Goal: Check status: Check status

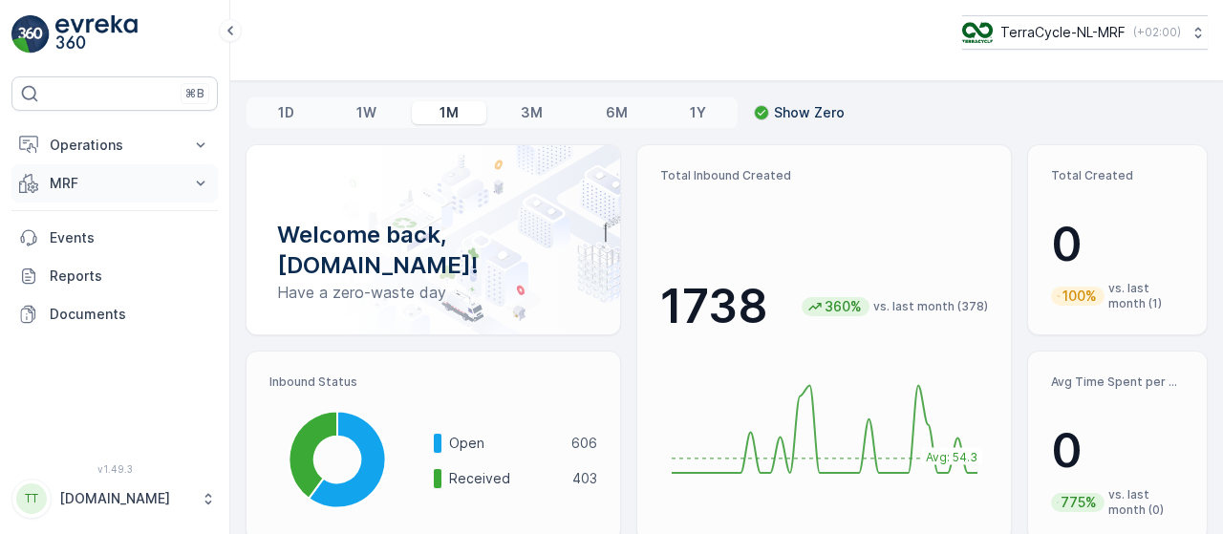
click at [202, 186] on icon at bounding box center [200, 183] width 19 height 19
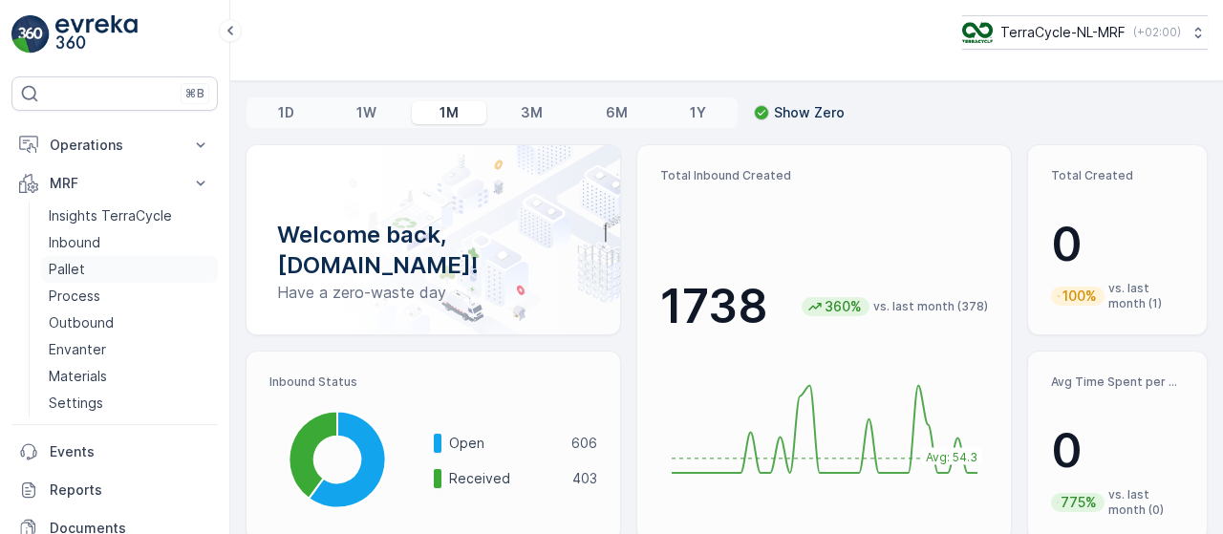
click at [149, 262] on link "Pallet" at bounding box center [129, 269] width 177 height 27
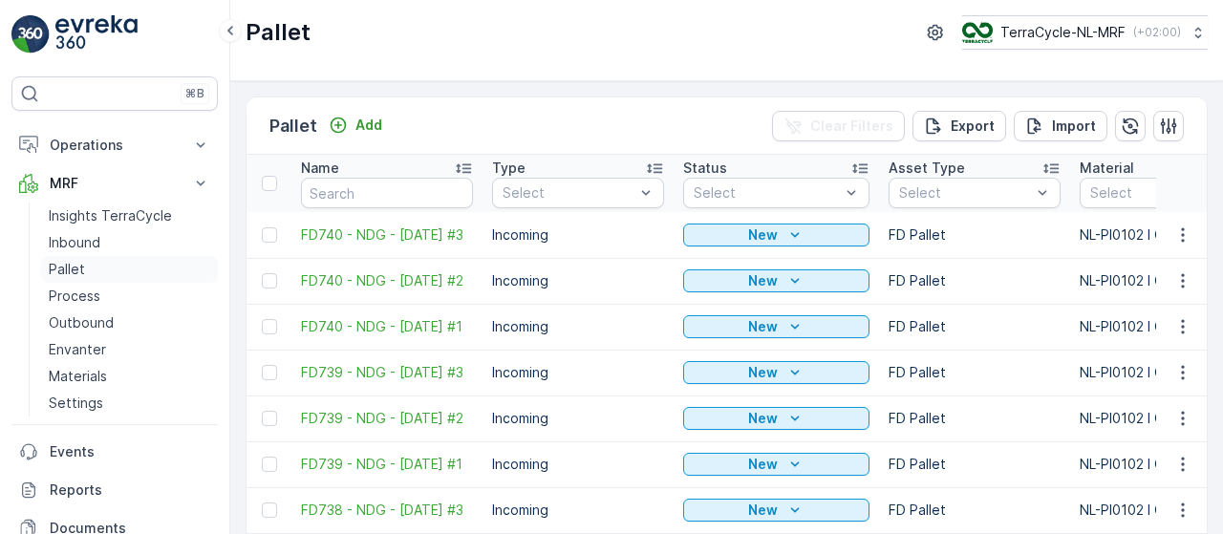
click at [74, 267] on p "Pallet" at bounding box center [67, 269] width 36 height 19
click at [384, 188] on input "text" at bounding box center [387, 193] width 172 height 31
type input "fd670"
